Goal: Submit feedback/report problem: Submit feedback/report problem

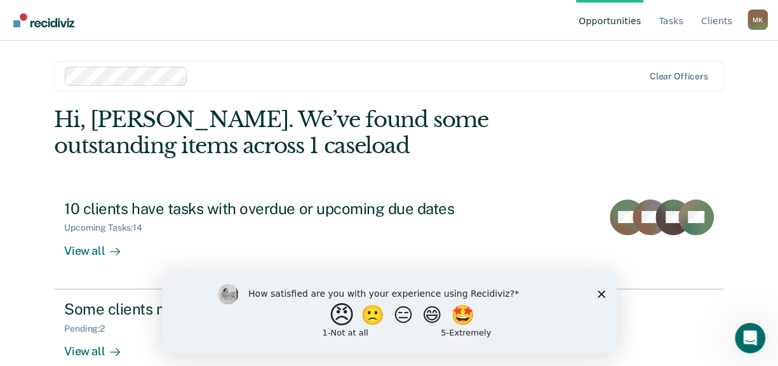
click at [335, 316] on button "😠" at bounding box center [343, 314] width 30 height 25
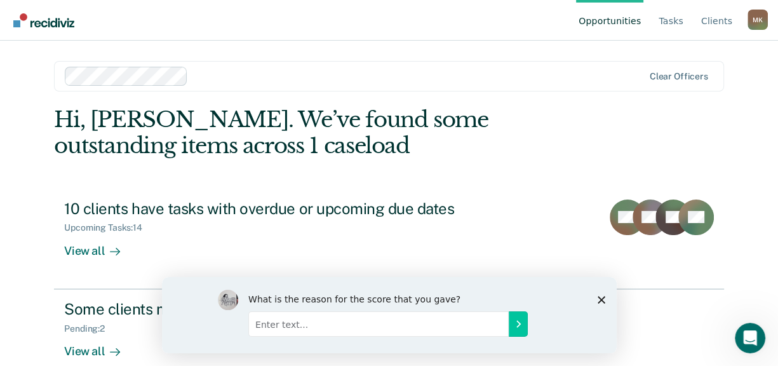
click at [339, 318] on input "Enter text..." at bounding box center [378, 323] width 260 height 25
type input "Not accurate"
click at [518, 321] on icon "Submit your response" at bounding box center [518, 324] width 3 height 6
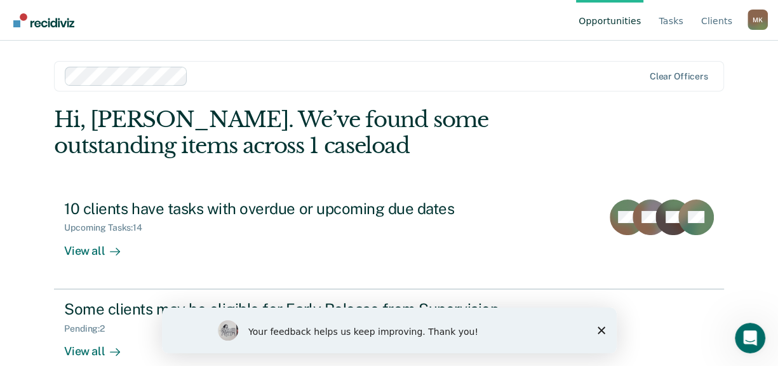
click at [193, 123] on div "Hi, [PERSON_NAME]. We’ve found some outstanding items across 1 caseload" at bounding box center [322, 133] width 536 height 52
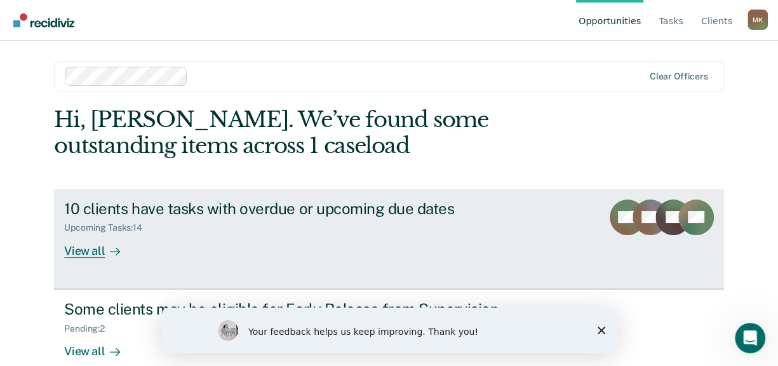
click at [138, 208] on div "10 clients have tasks with overdue or upcoming due dates" at bounding box center [287, 208] width 446 height 18
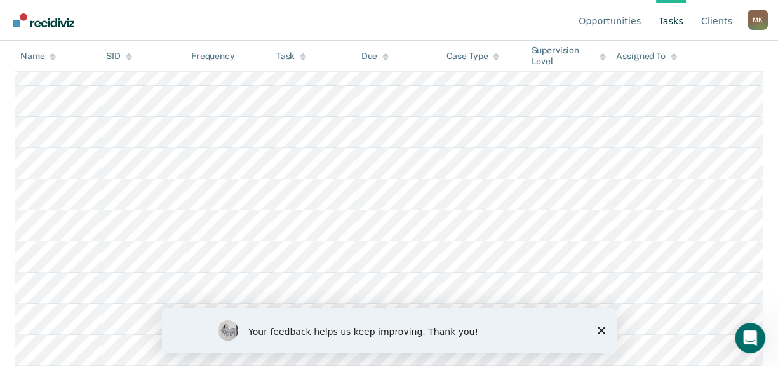
scroll to position [412, 0]
click at [600, 332] on icon "Close survey" at bounding box center [601, 331] width 8 height 8
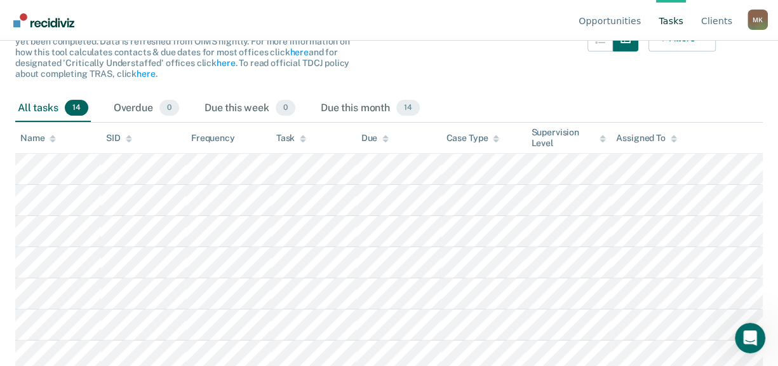
scroll to position [0, 0]
